Goal: Task Accomplishment & Management: Manage account settings

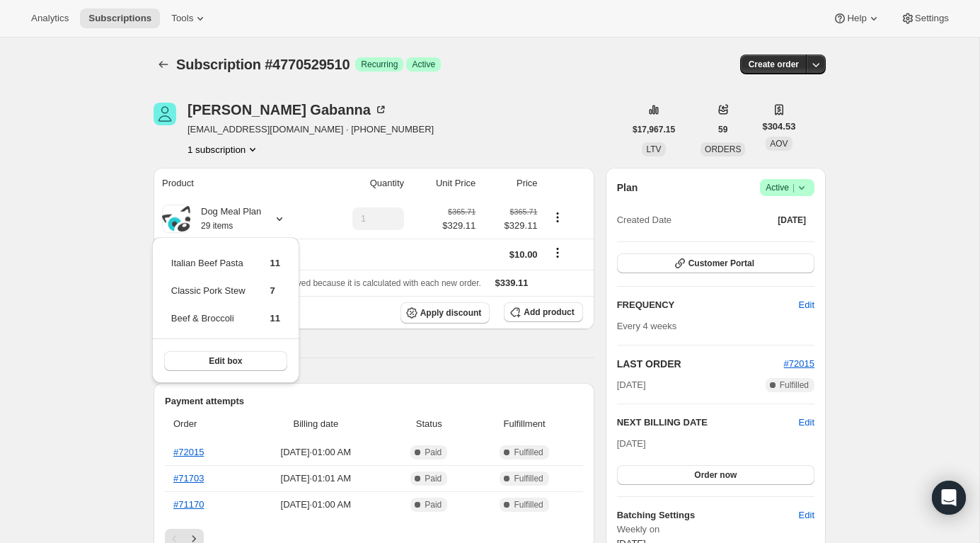
scroll to position [23, 0]
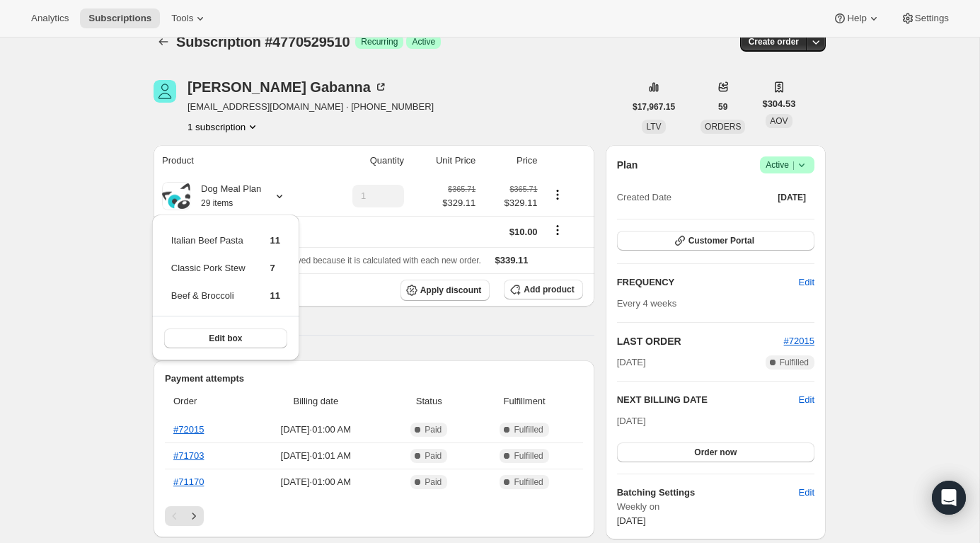
click at [454, 115] on div "[PERSON_NAME] [PERSON_NAME][EMAIL_ADDRESS][DOMAIN_NAME] · [PHONE_NUMBER] 1 subs…" at bounding box center [389, 107] width 471 height 54
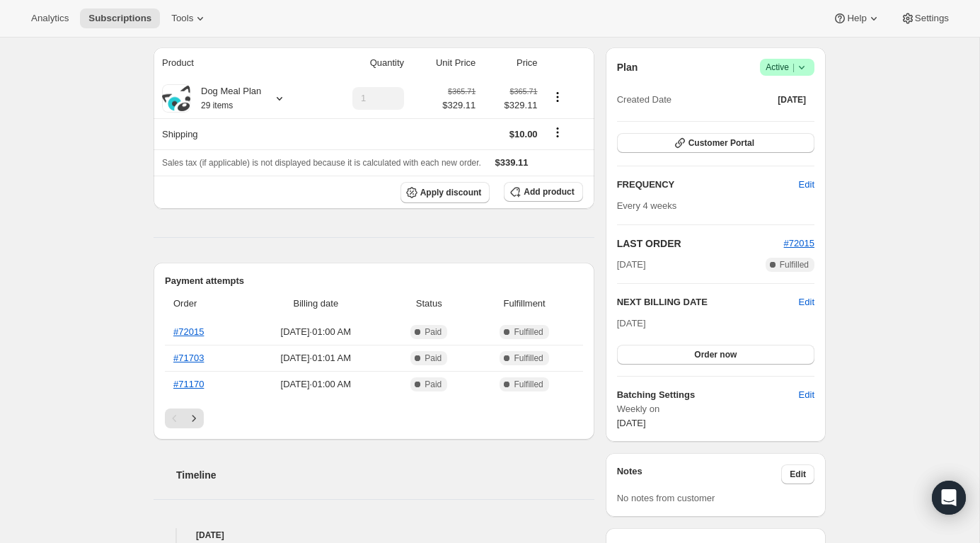
scroll to position [122, 0]
click at [809, 299] on span "Edit" at bounding box center [807, 301] width 16 height 14
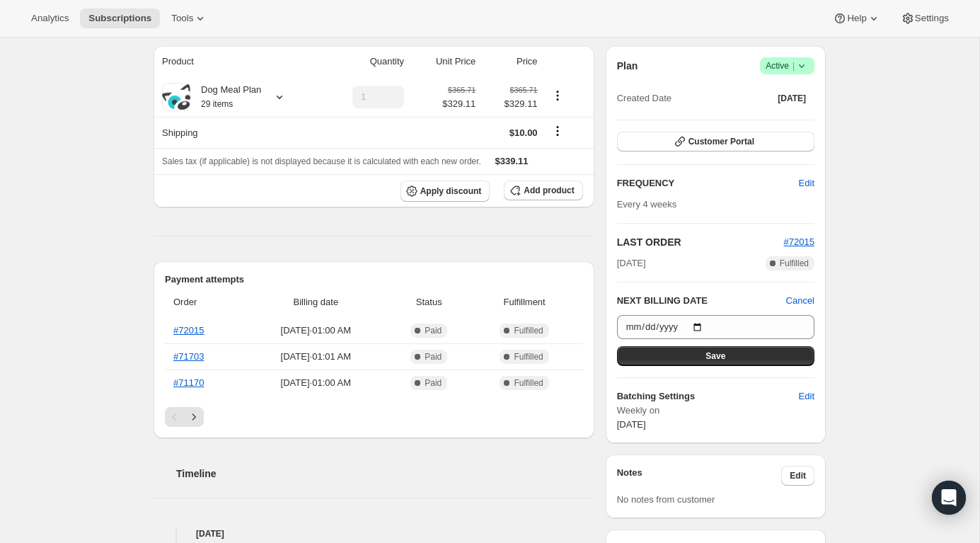
click at [880, 296] on div "Subscription #4770529510. This page is ready Subscription #4770529510 Success R…" at bounding box center [489, 505] width 979 height 1178
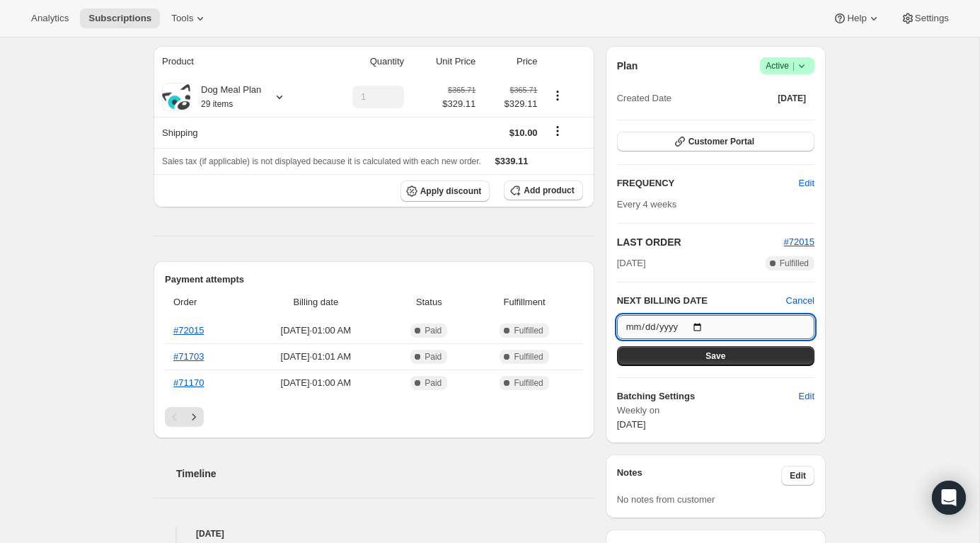
click at [707, 325] on input "[DATE]" at bounding box center [715, 327] width 197 height 24
type input "[DATE]"
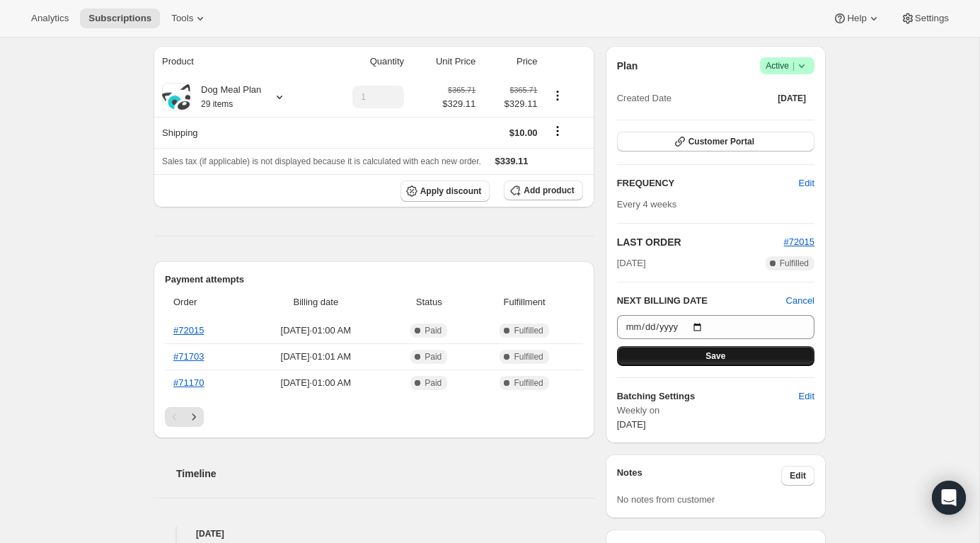
click at [744, 357] on button "Save" at bounding box center [715, 356] width 197 height 20
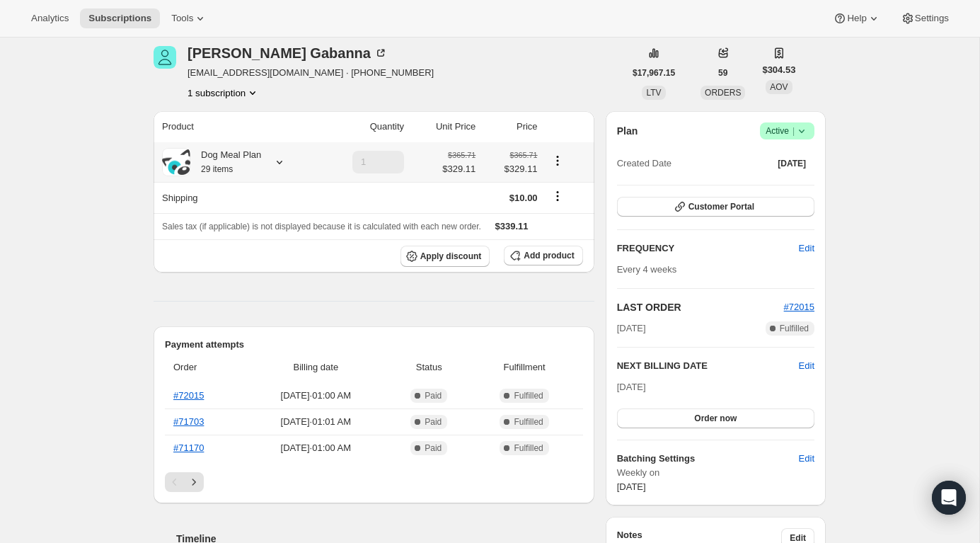
click at [280, 161] on icon at bounding box center [279, 162] width 14 height 14
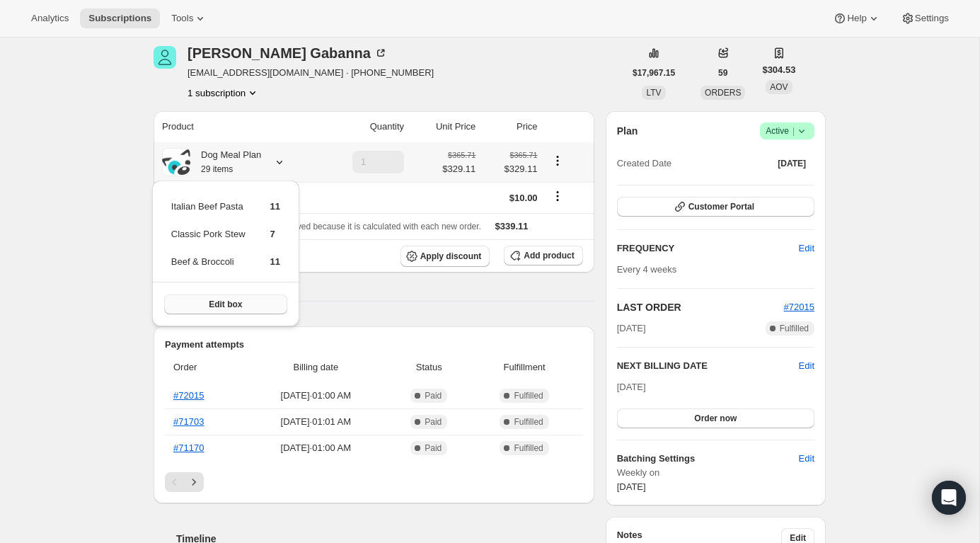
click at [224, 305] on span "Edit box" at bounding box center [225, 304] width 33 height 11
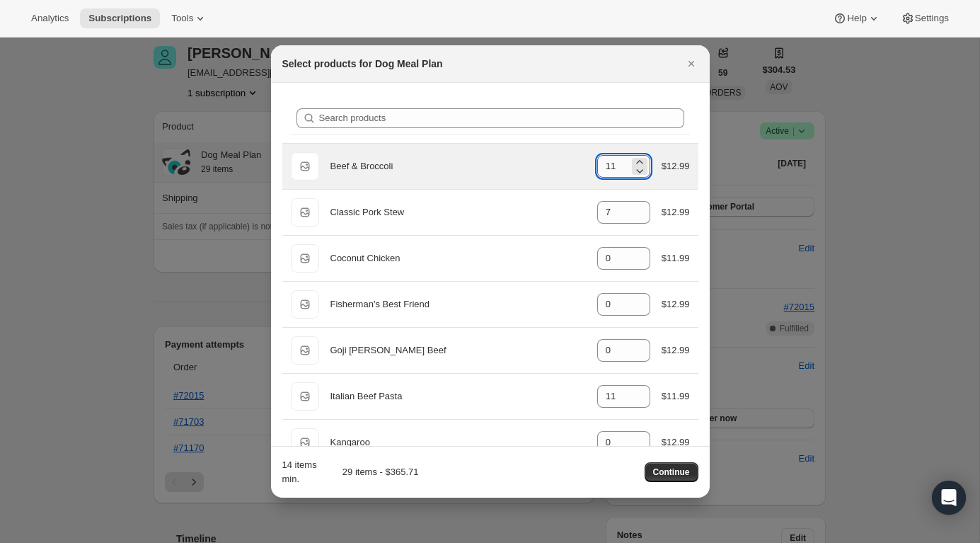
click at [616, 169] on input "11" at bounding box center [613, 166] width 32 height 23
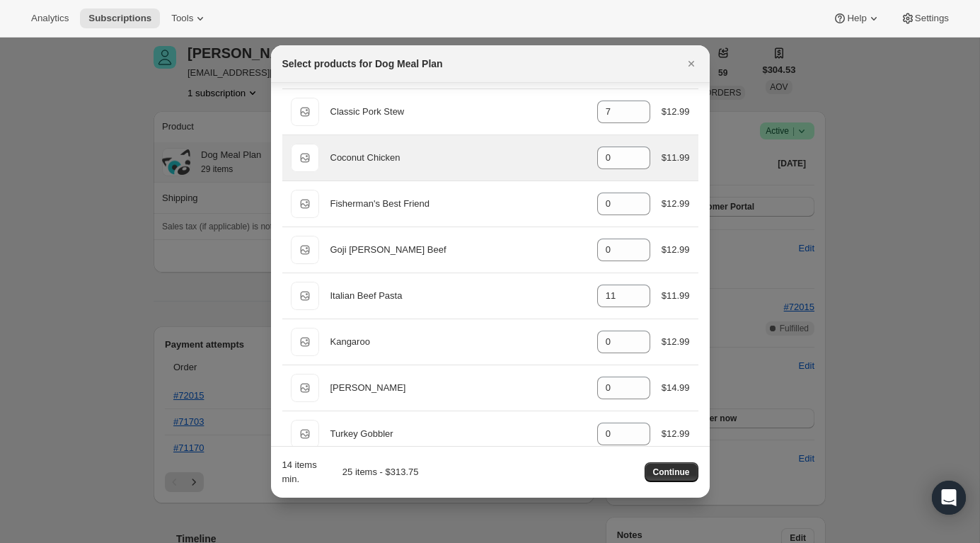
scroll to position [122, 0]
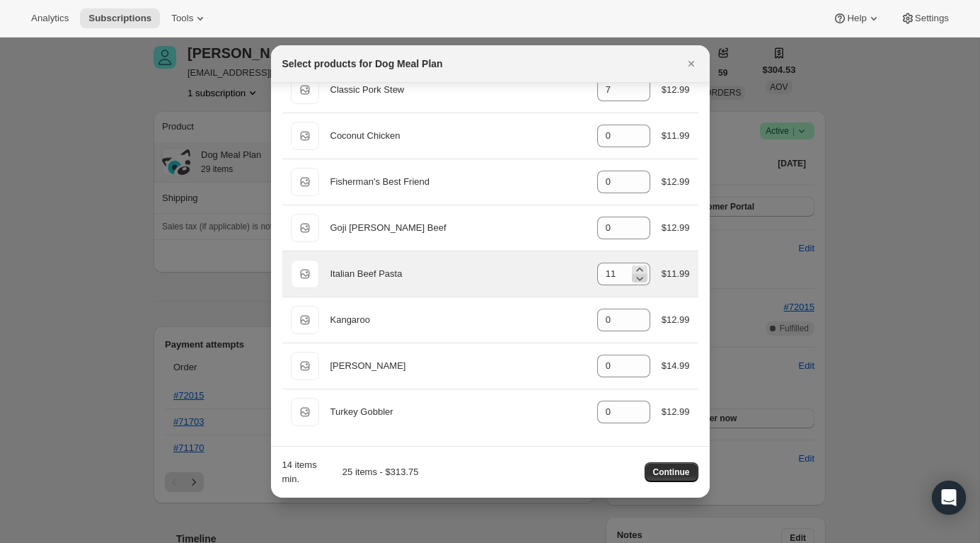
type input "7"
click at [634, 279] on icon ":rh9:" at bounding box center [640, 278] width 14 height 14
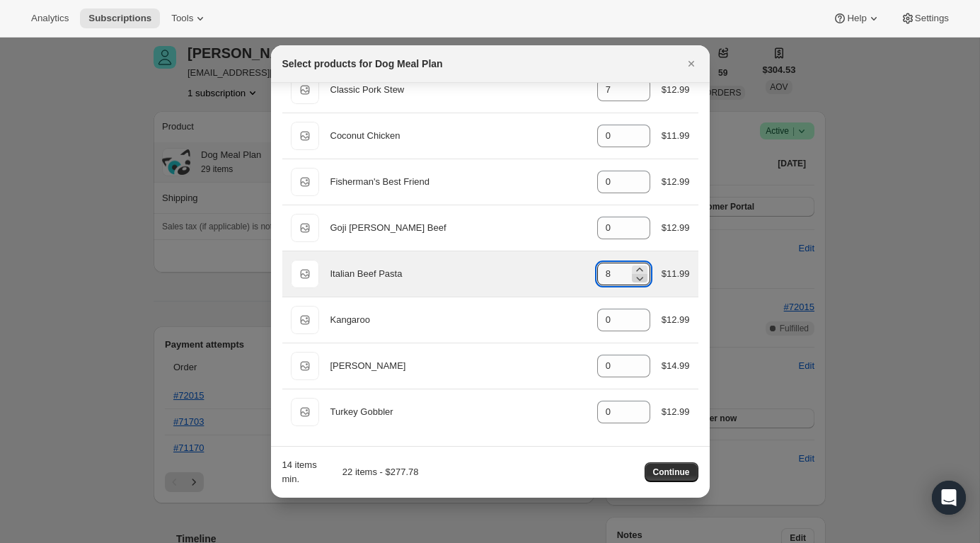
type input "7"
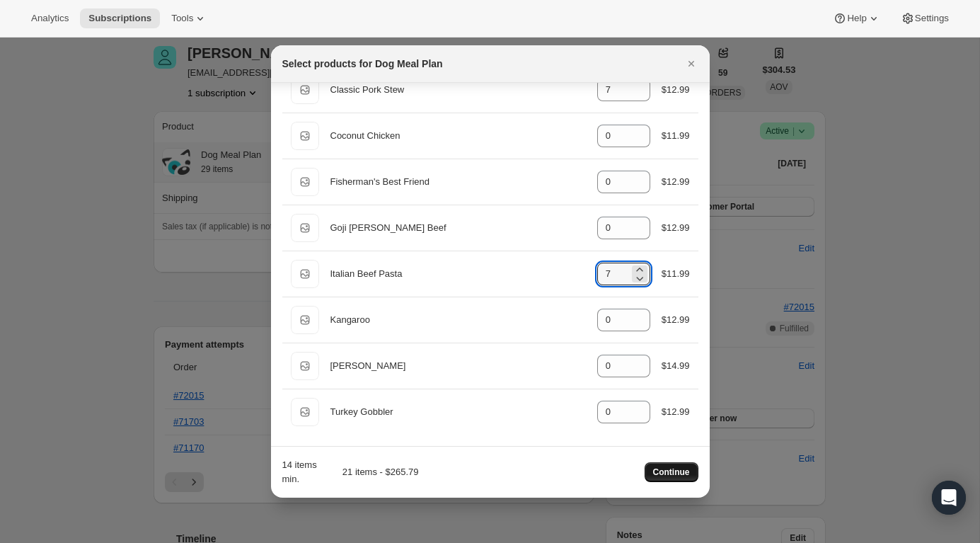
click at [667, 478] on button "Continue" at bounding box center [672, 472] width 54 height 20
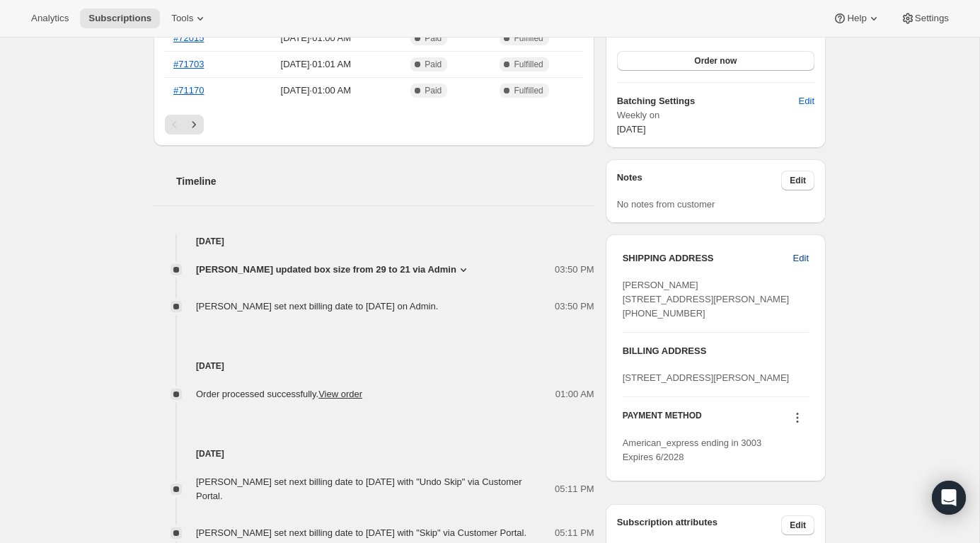
scroll to position [543, 0]
click at [804, 258] on span "Edit" at bounding box center [801, 260] width 16 height 14
select select "QC"
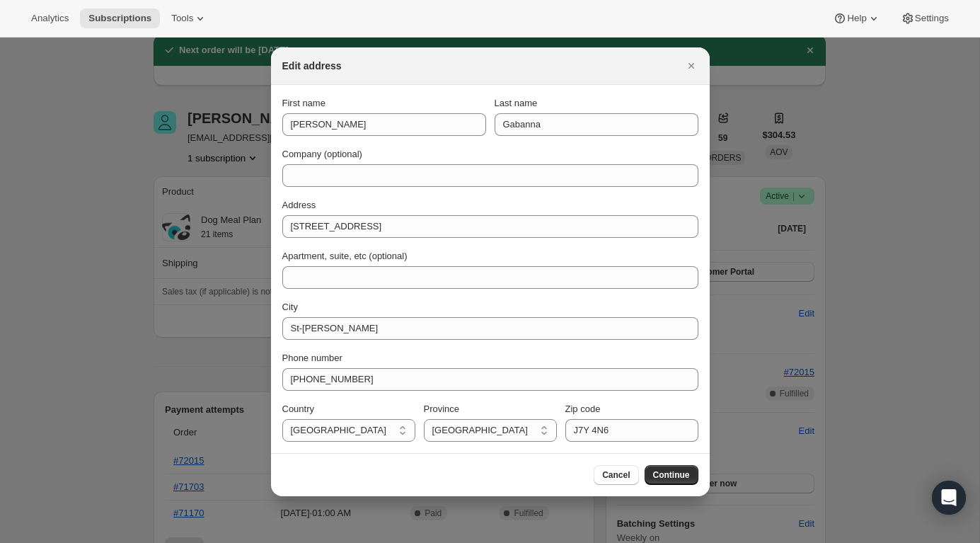
scroll to position [0, 0]
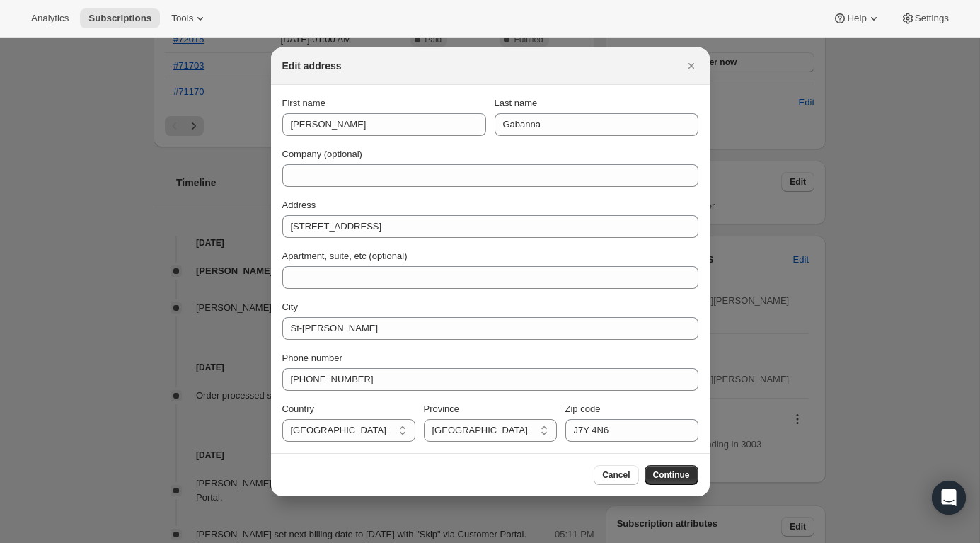
click at [857, 143] on div at bounding box center [490, 271] width 980 height 543
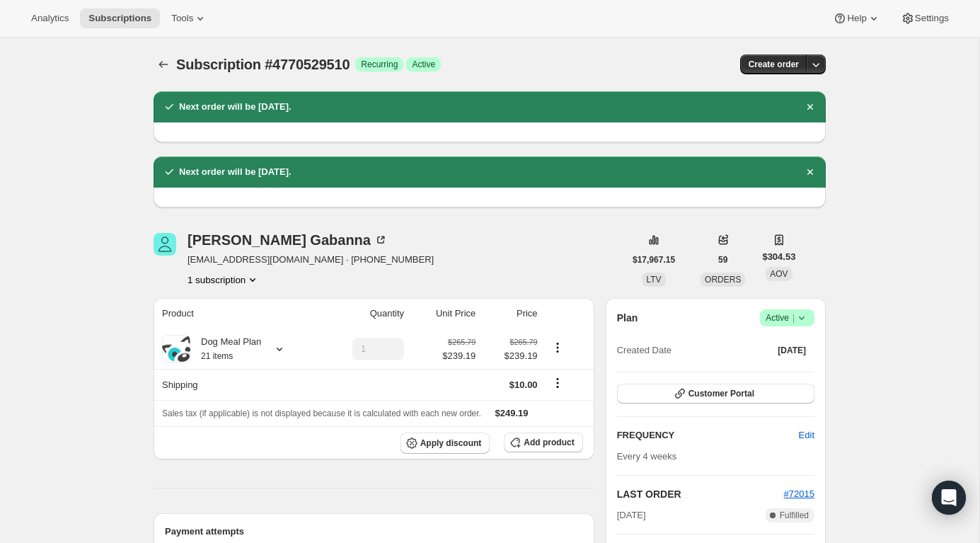
scroll to position [543, 0]
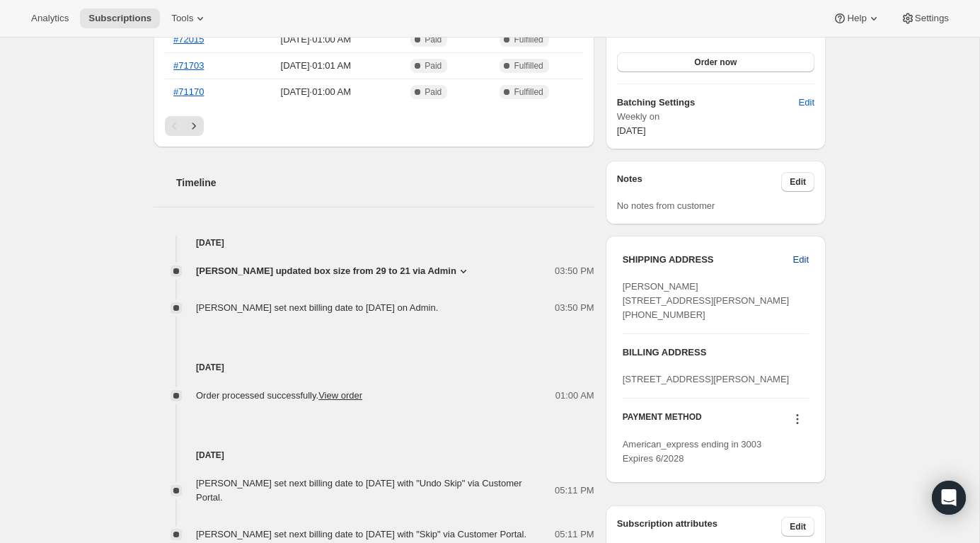
click at [802, 260] on span "Edit" at bounding box center [801, 260] width 16 height 14
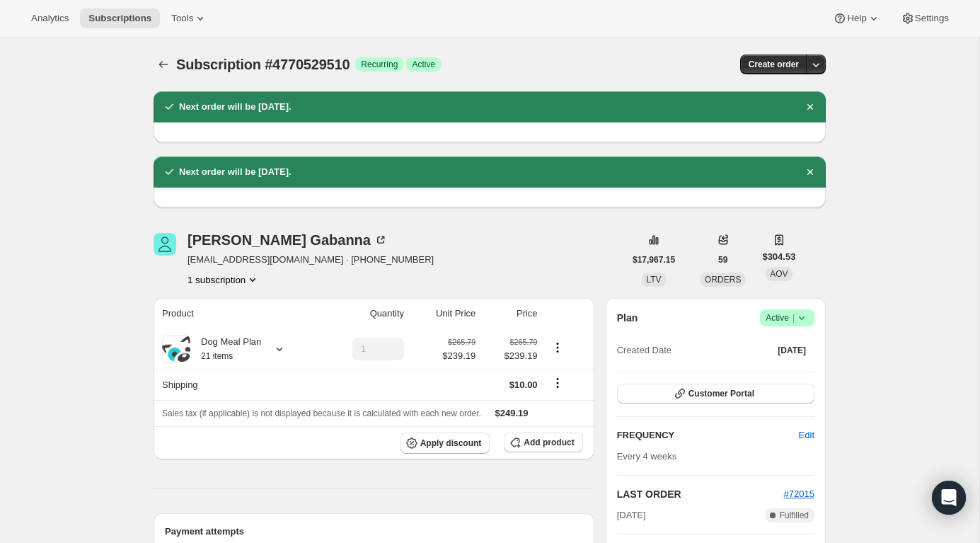
select select "QC"
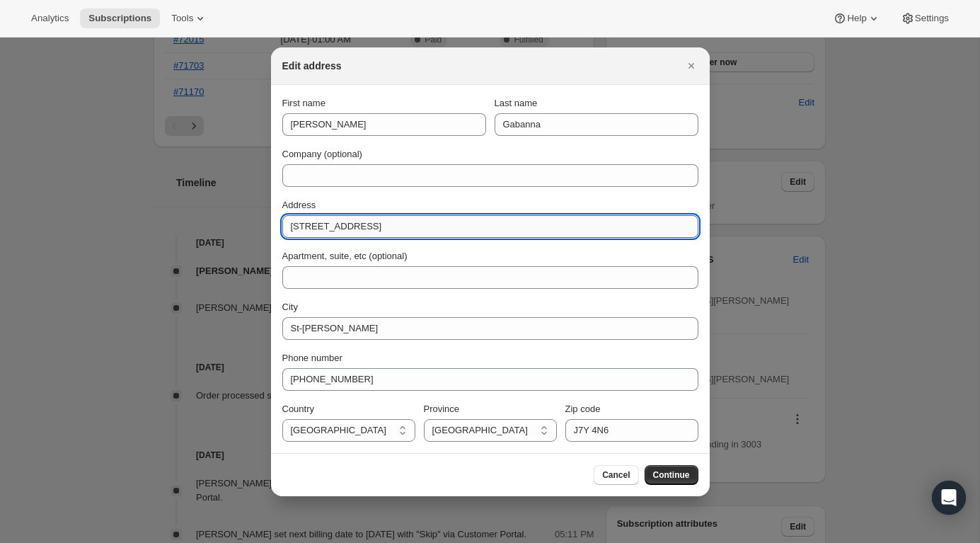
drag, startPoint x: 415, startPoint y: 224, endPoint x: 287, endPoint y: 227, distance: 128.1
click at [287, 227] on input "[STREET_ADDRESS]" at bounding box center [490, 226] width 416 height 23
paste input "[STREET_ADDRESS][PERSON_NAME]"
type input "[STREET_ADDRESS][PERSON_NAME]"
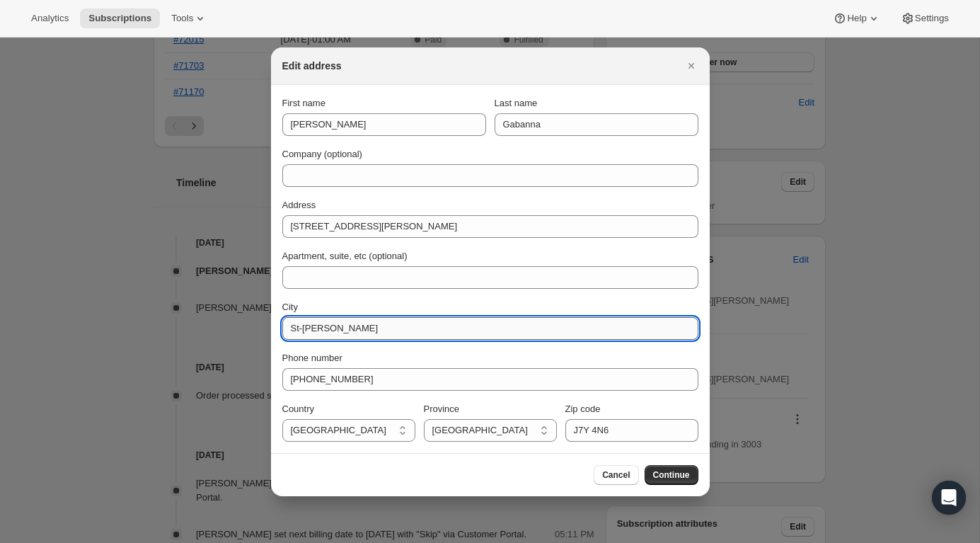
drag, startPoint x: 360, startPoint y: 328, endPoint x: 286, endPoint y: 328, distance: 74.3
click at [286, 328] on input "St-[PERSON_NAME]" at bounding box center [490, 328] width 416 height 23
type input "[PERSON_NAME]"
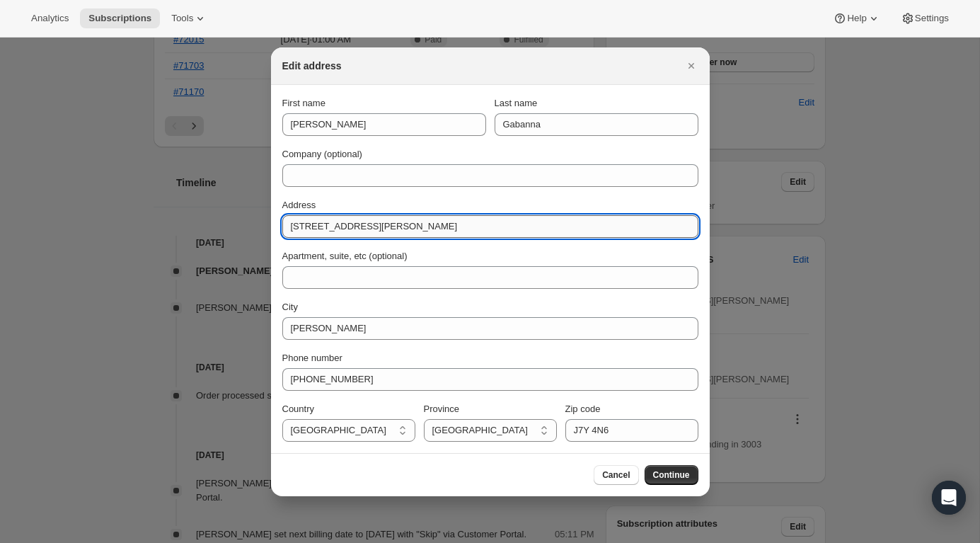
drag, startPoint x: 423, startPoint y: 227, endPoint x: 406, endPoint y: 226, distance: 17.0
click at [406, 226] on input "[STREET_ADDRESS][PERSON_NAME]" at bounding box center [490, 226] width 416 height 23
type input "[STREET_ADDRESS][PERSON_NAME]"
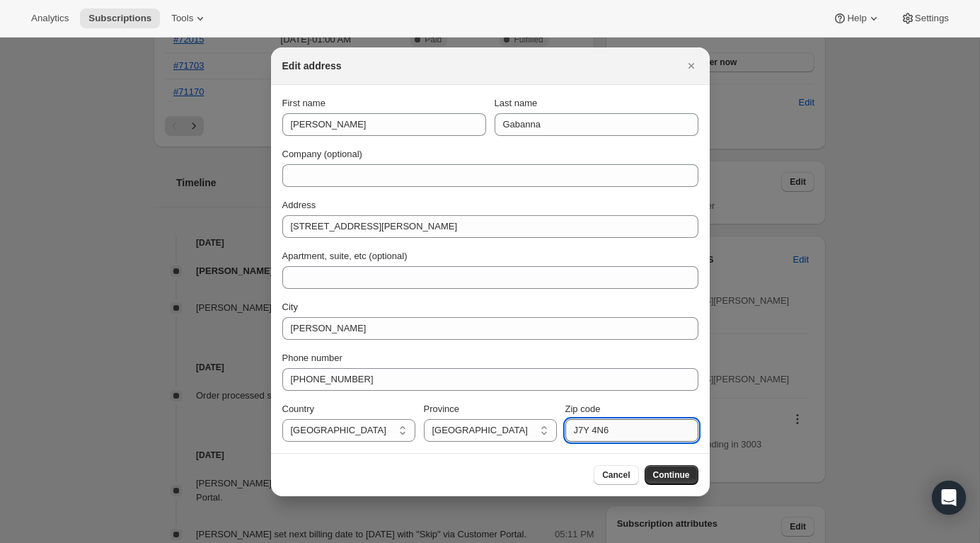
drag, startPoint x: 645, startPoint y: 427, endPoint x: 570, endPoint y: 427, distance: 75.0
click at [570, 427] on input "J7Y 4N6" at bounding box center [631, 430] width 133 height 23
paste input "V1L 6K4"
type input "V1L 6K4"
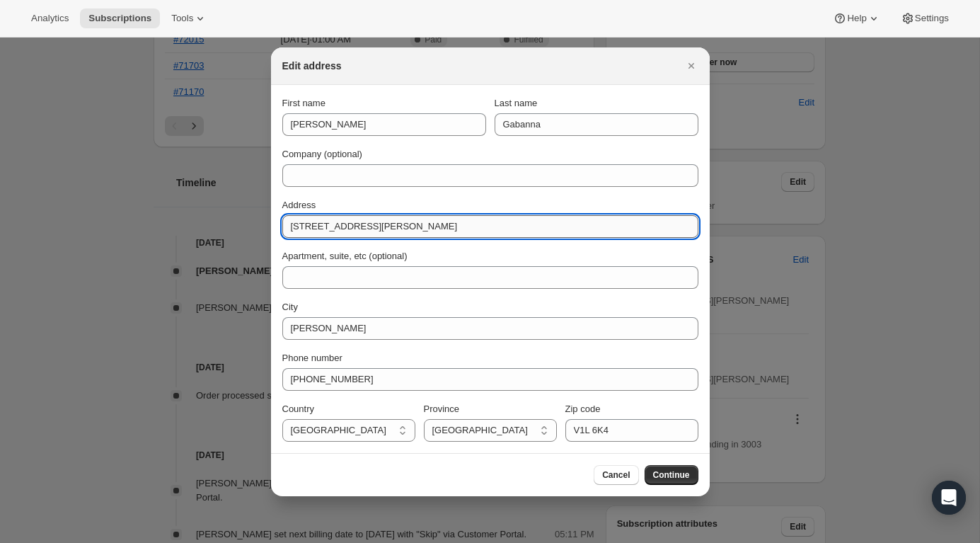
drag, startPoint x: 411, startPoint y: 224, endPoint x: 357, endPoint y: 226, distance: 54.5
click at [357, 226] on input "[STREET_ADDRESS][PERSON_NAME]" at bounding box center [490, 226] width 416 height 23
type input "[STREET_ADDRESS]"
click at [444, 432] on select "[GEOGRAPHIC_DATA] [GEOGRAPHIC_DATA] [GEOGRAPHIC_DATA] [GEOGRAPHIC_DATA] [GEOGRA…" at bounding box center [490, 430] width 133 height 23
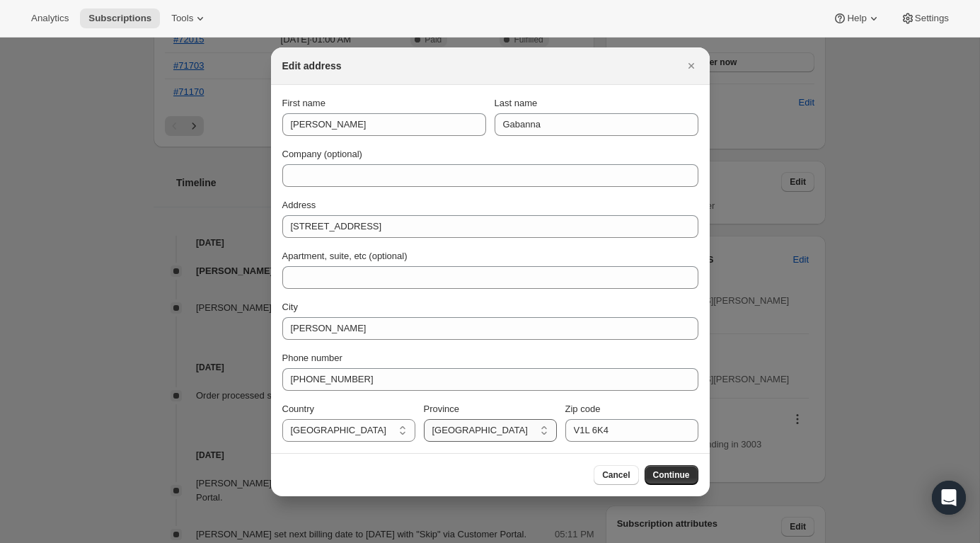
select select "BC"
click at [424, 419] on select "[GEOGRAPHIC_DATA] [GEOGRAPHIC_DATA] [GEOGRAPHIC_DATA] [GEOGRAPHIC_DATA] [GEOGRA…" at bounding box center [490, 430] width 133 height 23
click at [670, 469] on span "Continue" at bounding box center [671, 474] width 37 height 11
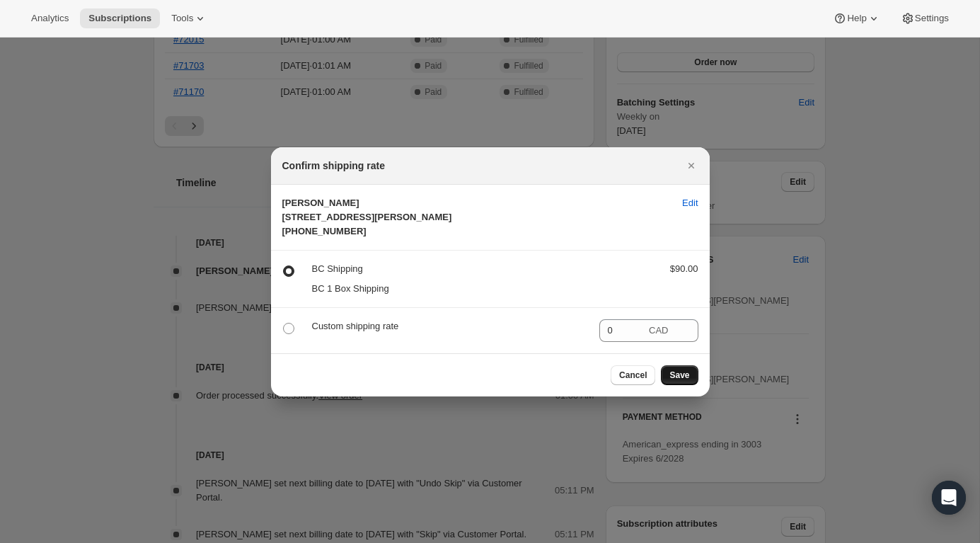
click at [682, 381] on span "Save" at bounding box center [679, 374] width 20 height 11
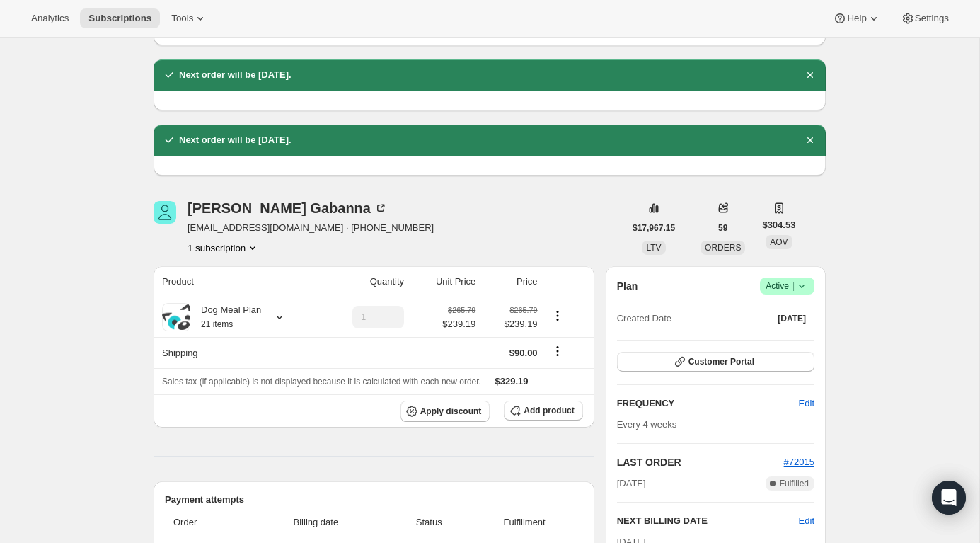
scroll to position [543, 0]
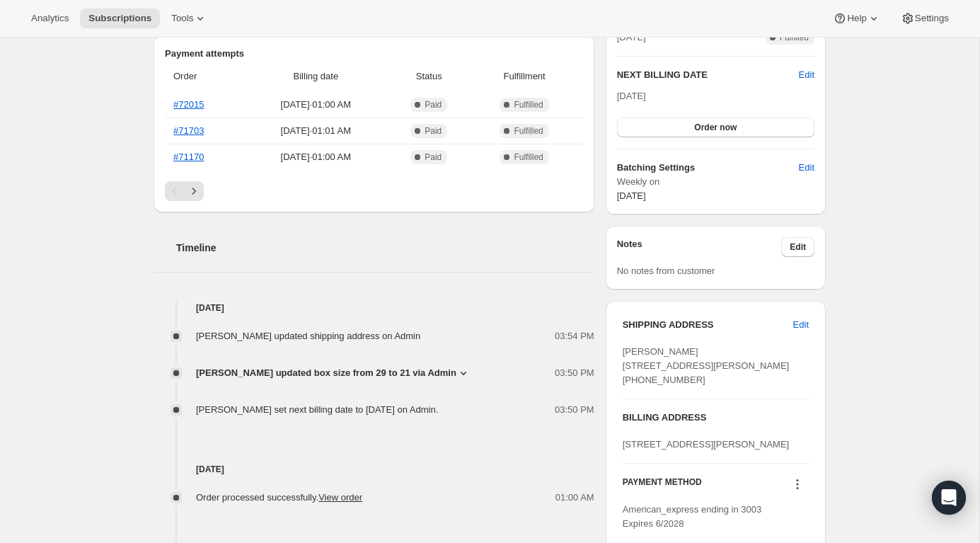
click at [628, 359] on span "[PERSON_NAME] [STREET_ADDRESS][PERSON_NAME] [PHONE_NUMBER]" at bounding box center [706, 365] width 167 height 39
drag, startPoint x: 622, startPoint y: 360, endPoint x: 659, endPoint y: 396, distance: 51.0
click at [659, 387] on div "[PERSON_NAME] [STREET_ADDRESS][PERSON_NAME] [PHONE_NUMBER]" at bounding box center [716, 366] width 186 height 42
copy span "[STREET_ADDRESS][PERSON_NAME]"
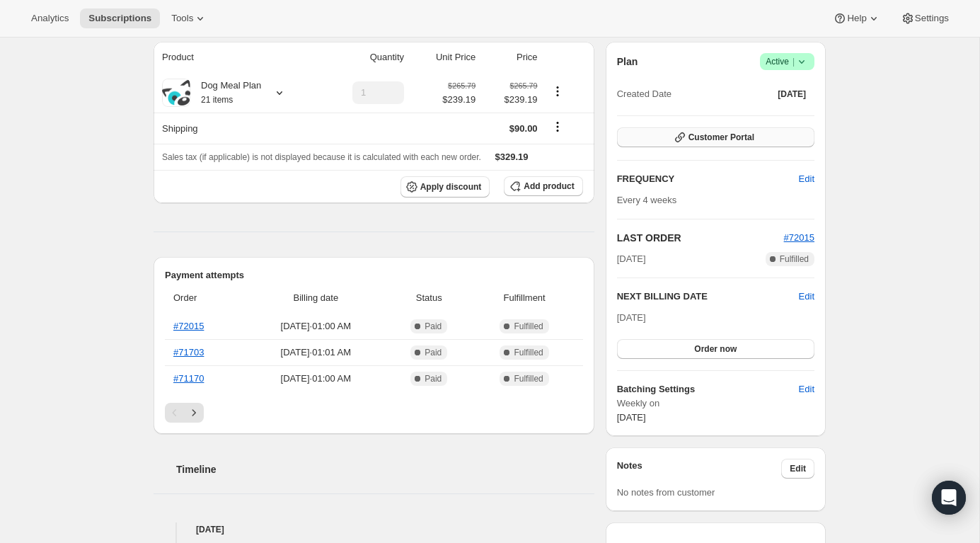
scroll to position [316, 0]
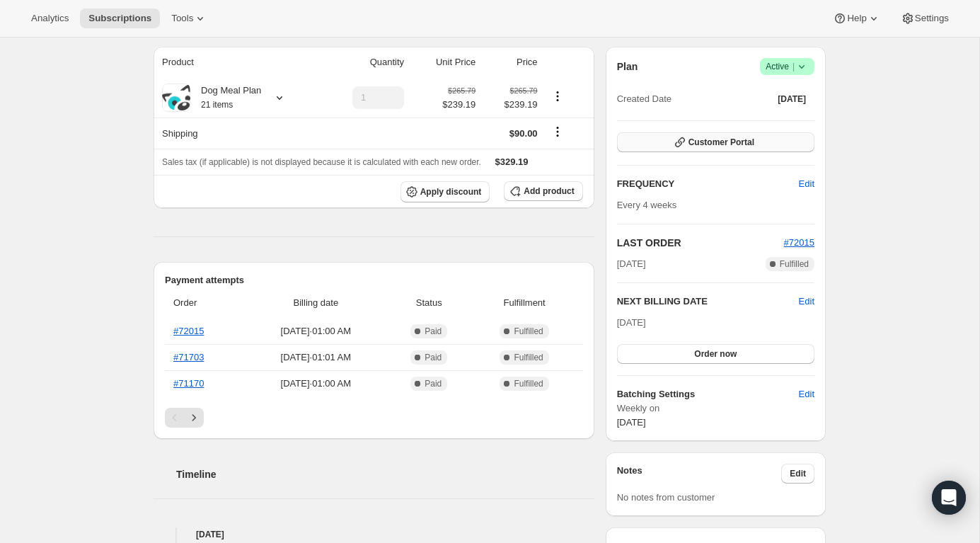
click at [725, 142] on span "Customer Portal" at bounding box center [721, 142] width 66 height 11
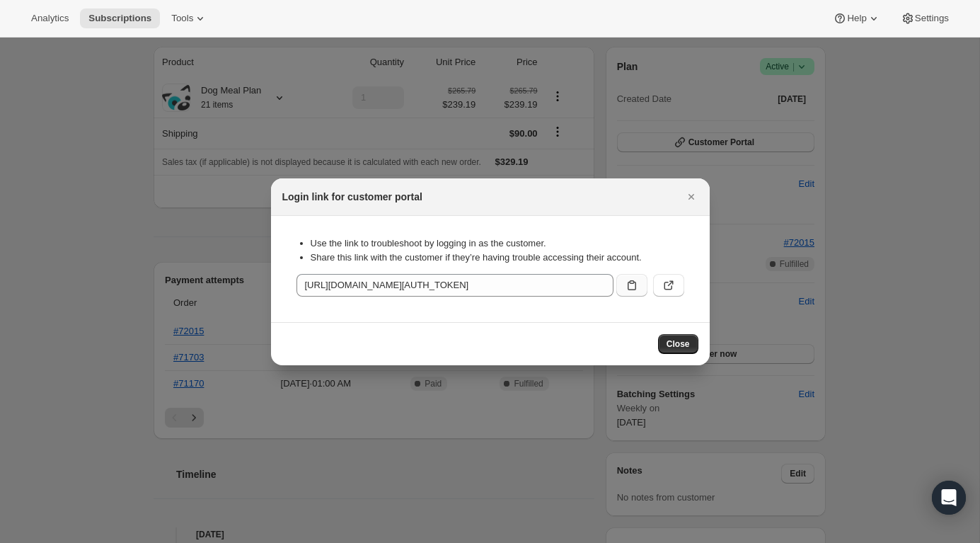
click at [635, 285] on icon ":ros:" at bounding box center [632, 285] width 8 height 10
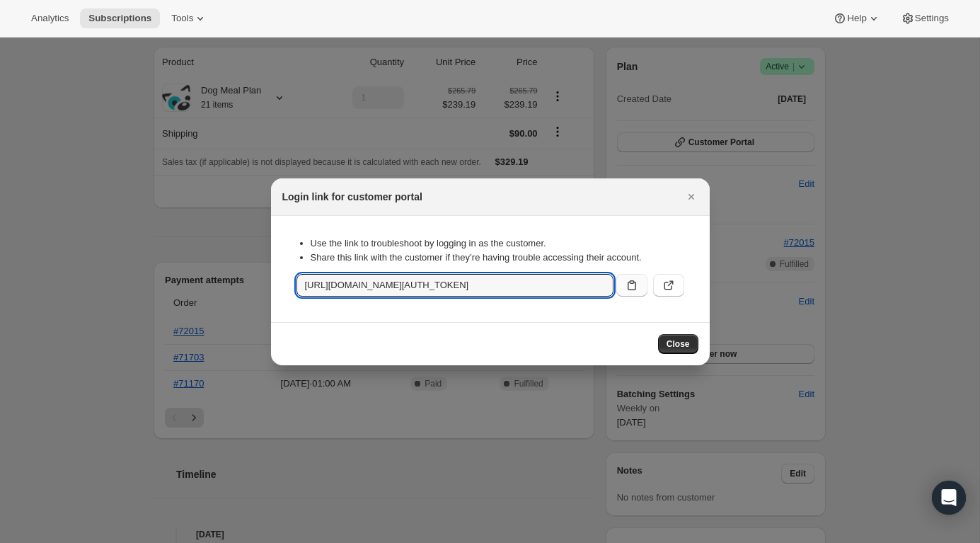
copy span "[STREET_ADDRESS][PERSON_NAME]"
